Goal: Information Seeking & Learning: Learn about a topic

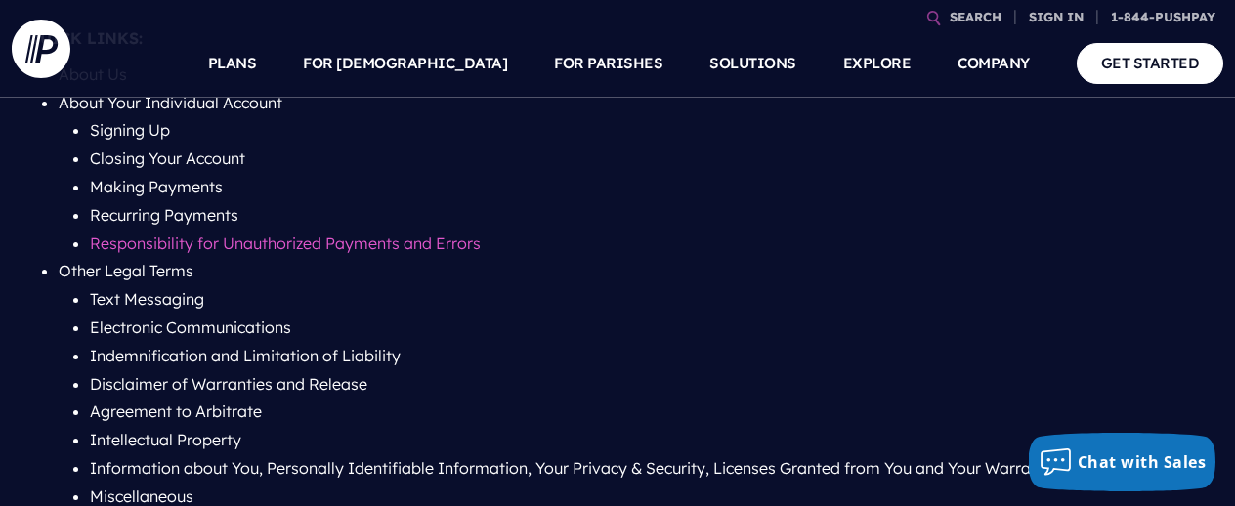
scroll to position [315, 1]
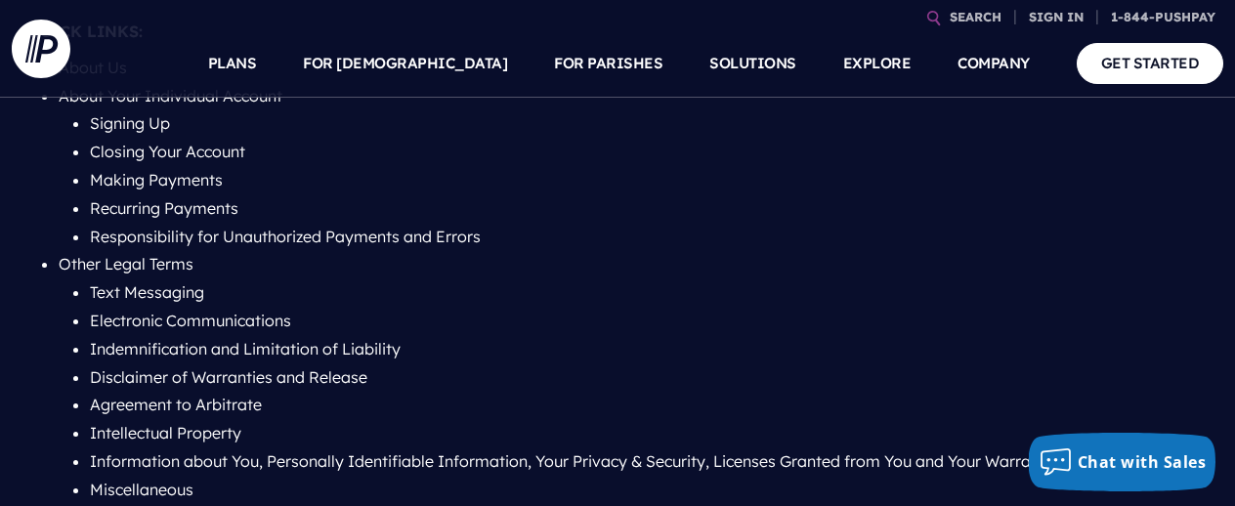
click at [432, 244] on li "Responsibility for Unauthorized Payments and Errors" at bounding box center [649, 237] width 1118 height 28
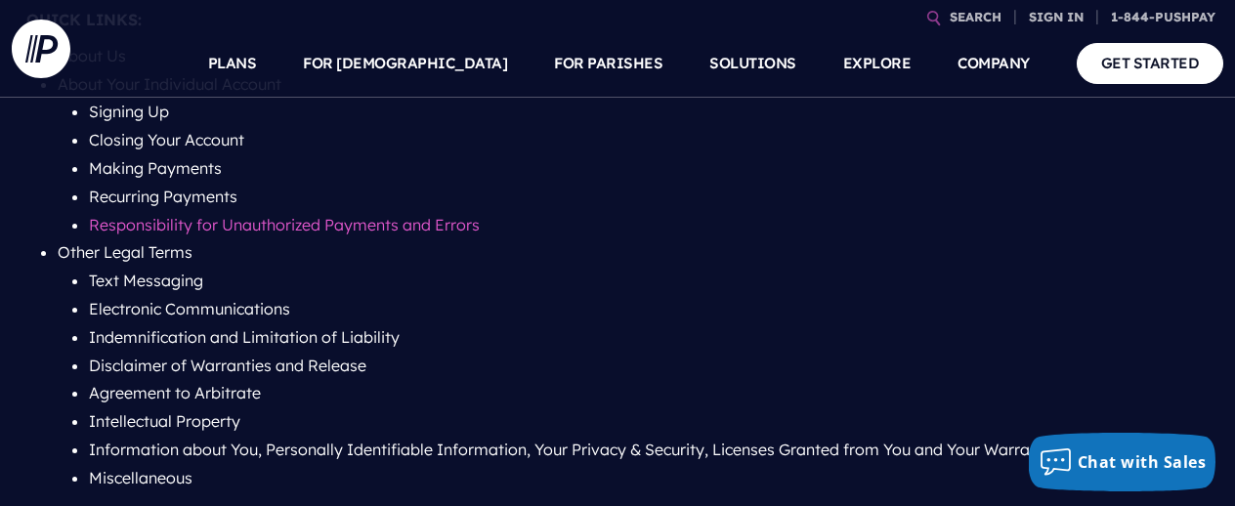
scroll to position [334, 1]
click at [410, 229] on link "Responsibility for Unauthorized Payments and Errors" at bounding box center [284, 224] width 391 height 20
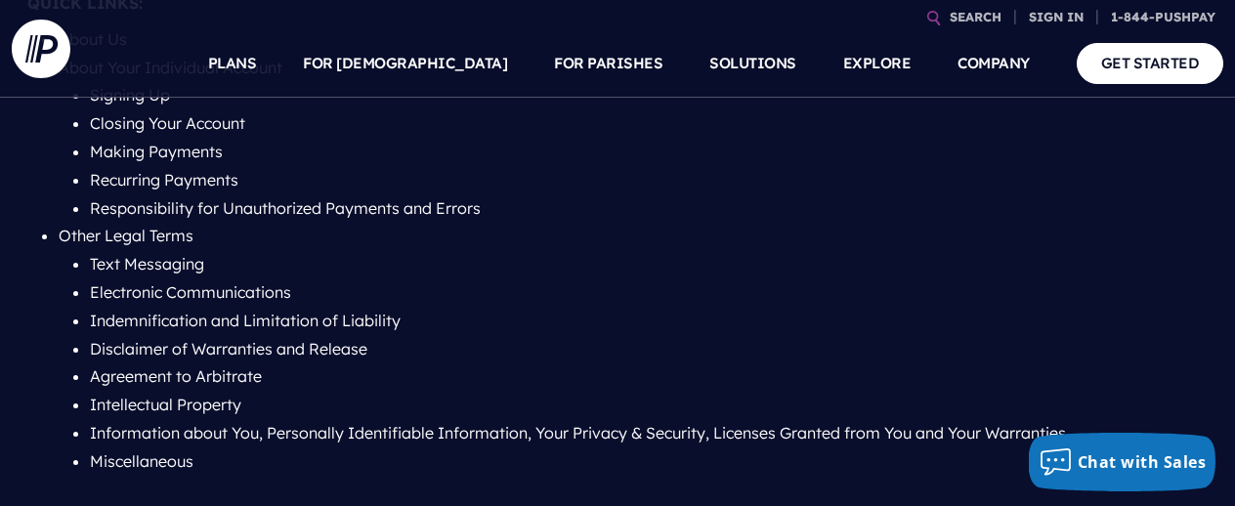
scroll to position [351, 0]
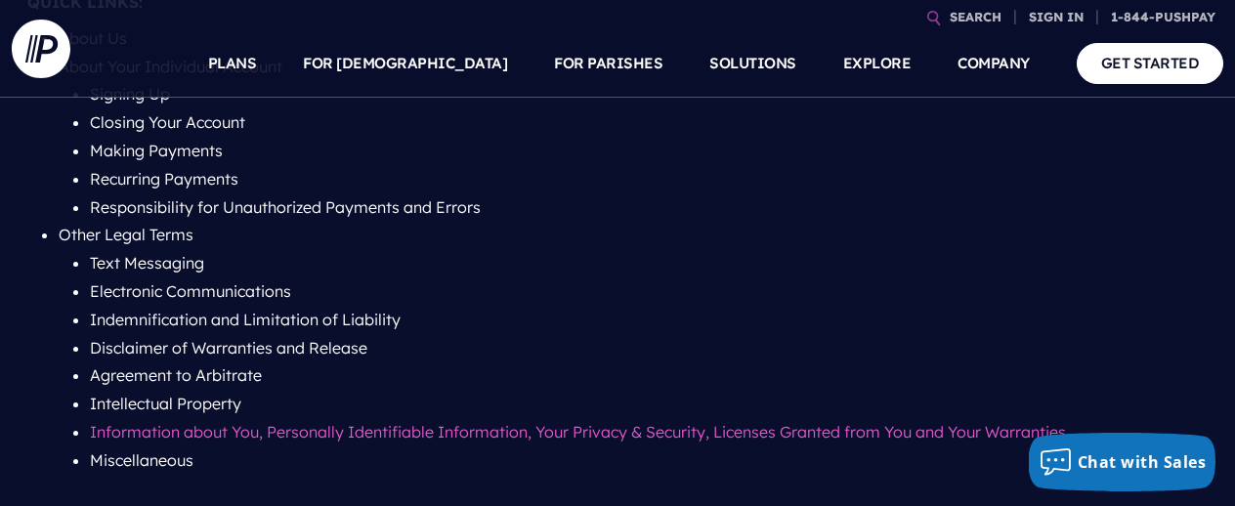
click at [237, 428] on link "Information about You, Personally Identifiable Information, Your Privacy & Secu…" at bounding box center [580, 432] width 980 height 20
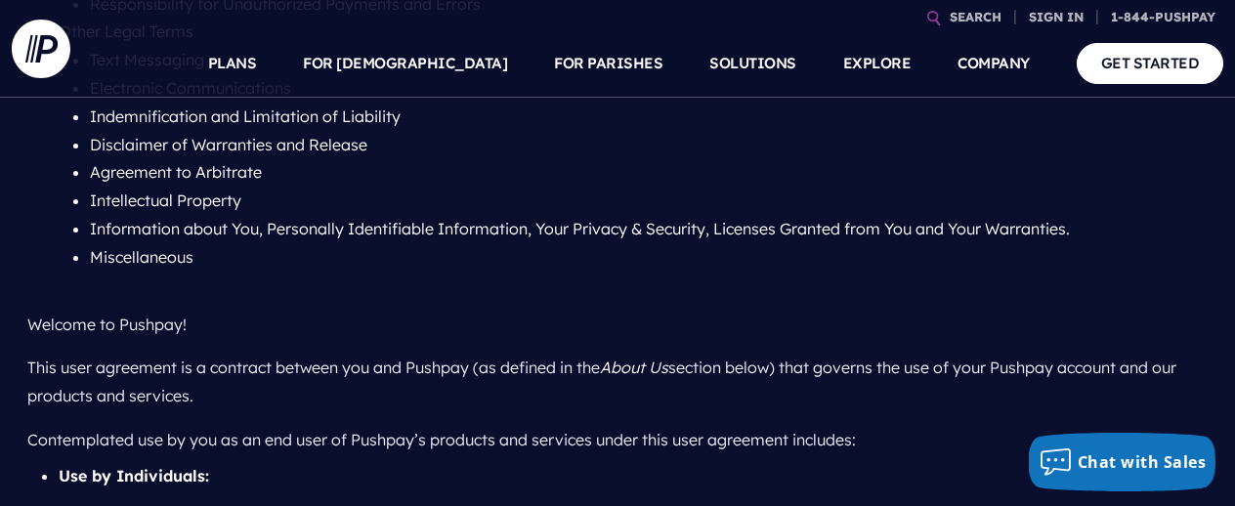
scroll to position [555, 0]
click at [169, 251] on link "Miscellaneous" at bounding box center [142, 256] width 104 height 20
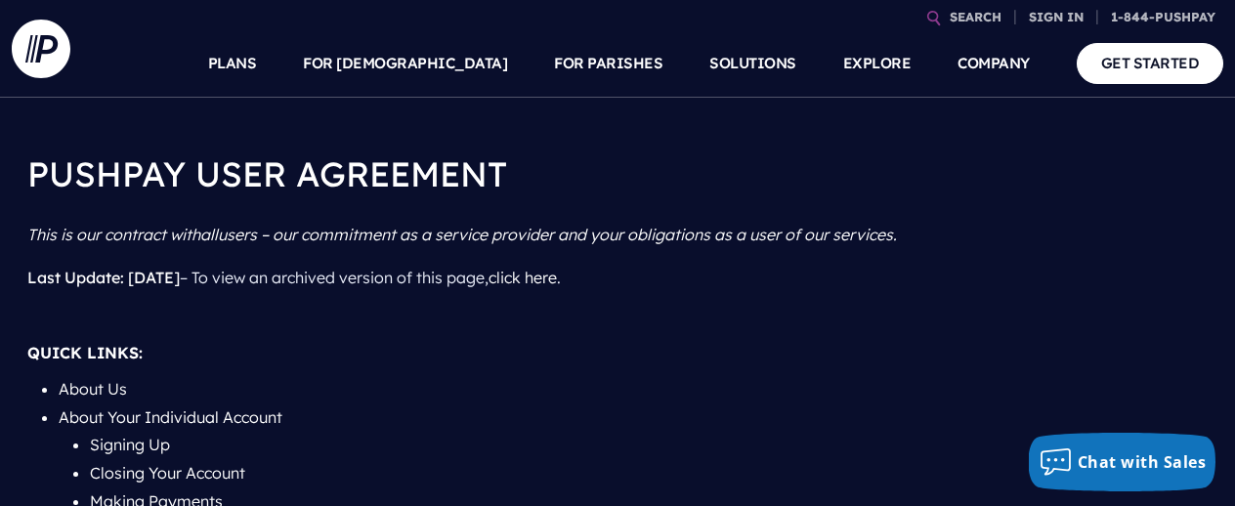
scroll to position [0, 0]
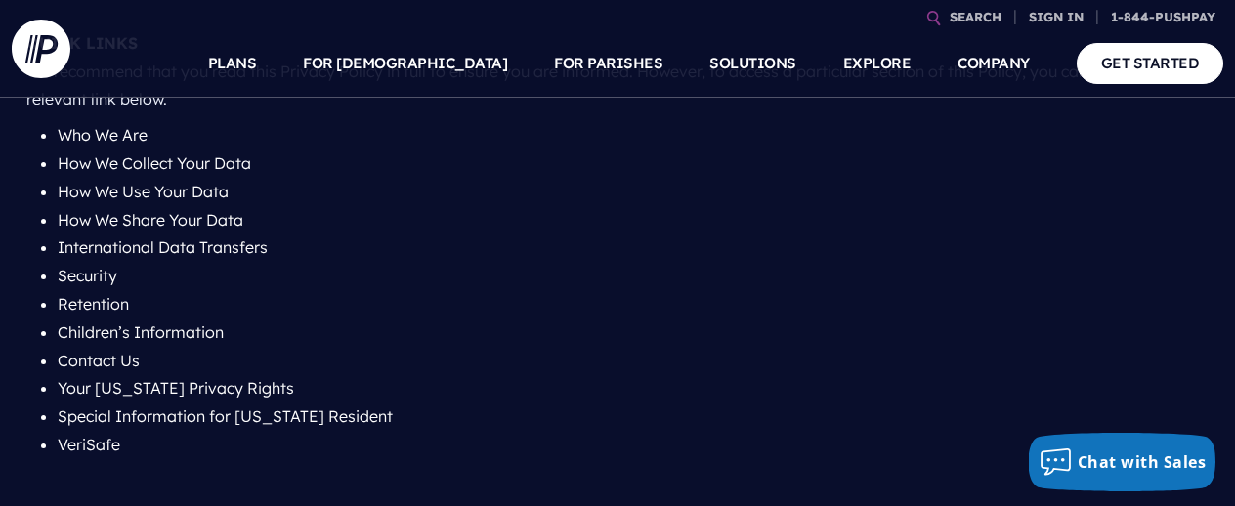
scroll to position [377, 0]
click at [220, 189] on link "How We Use Your Data" at bounding box center [144, 192] width 171 height 20
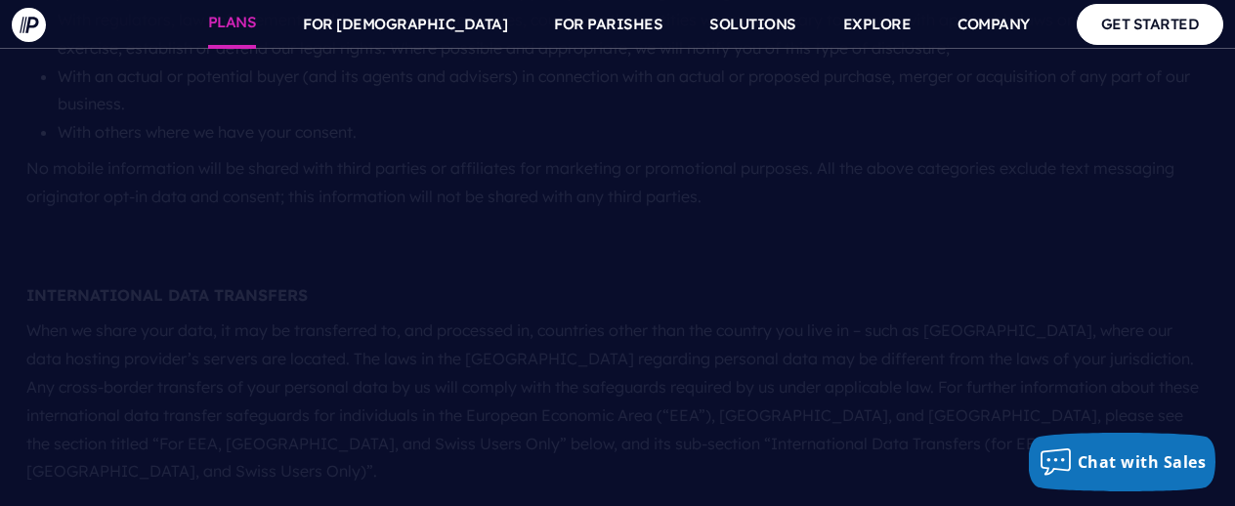
scroll to position [3968, 1]
click at [257, 23] on link "PLANS" at bounding box center [232, 24] width 49 height 49
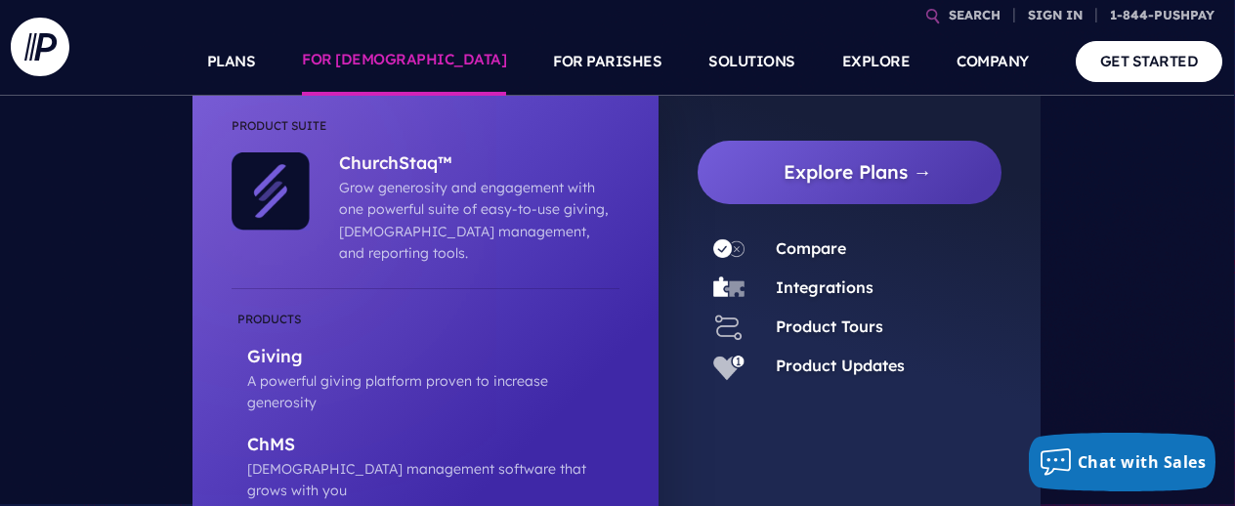
scroll to position [2, 0]
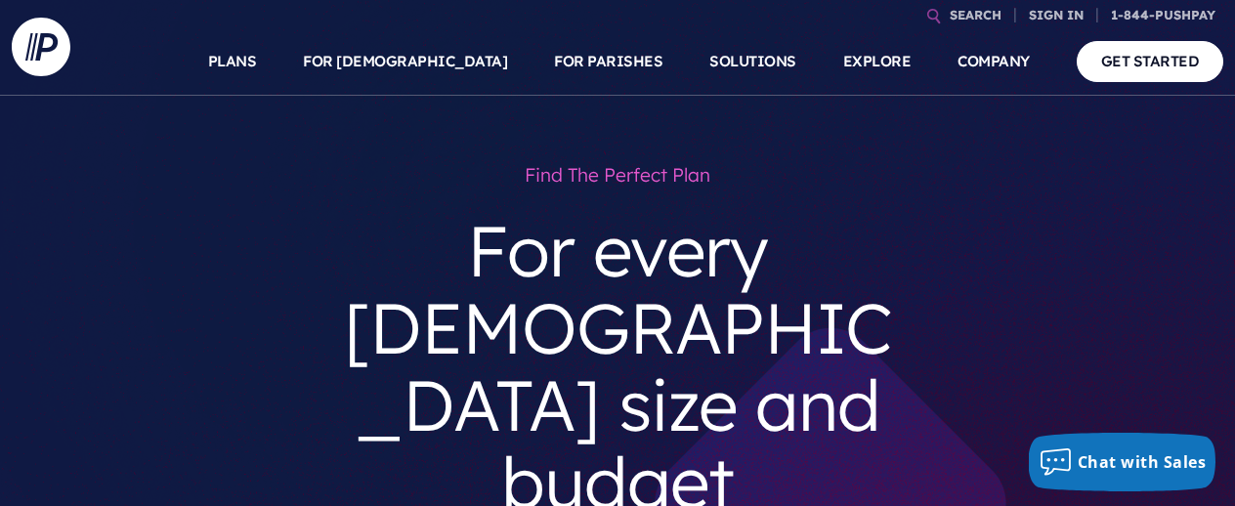
click at [158, 139] on div "Find the perfect plan For every church size and budget Already know what you ne…" at bounding box center [618, 480] width 1212 height 730
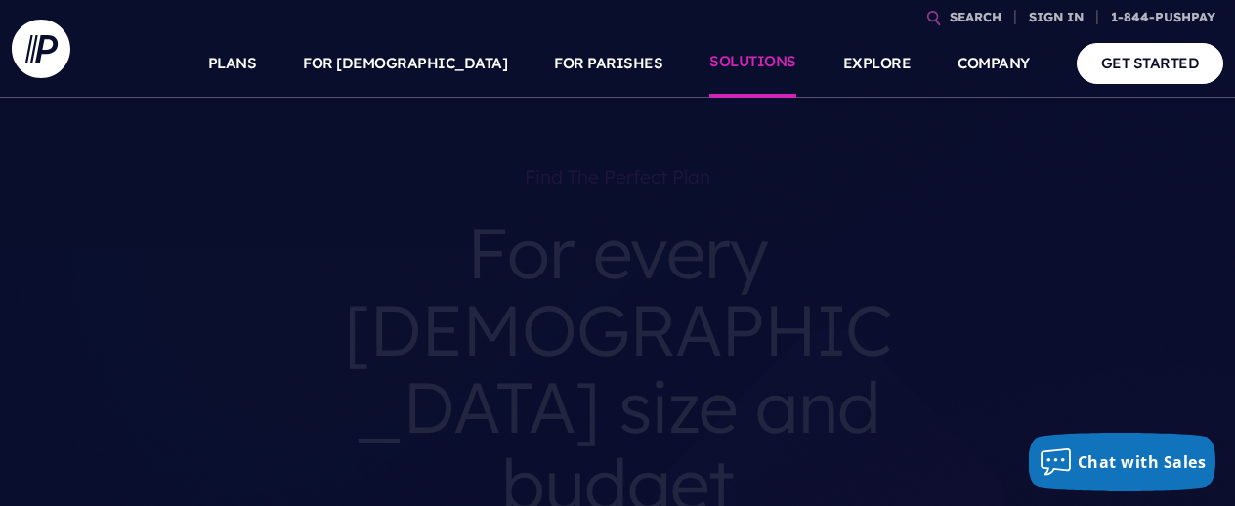
scroll to position [0, 0]
